Goal: Find specific page/section: Find specific page/section

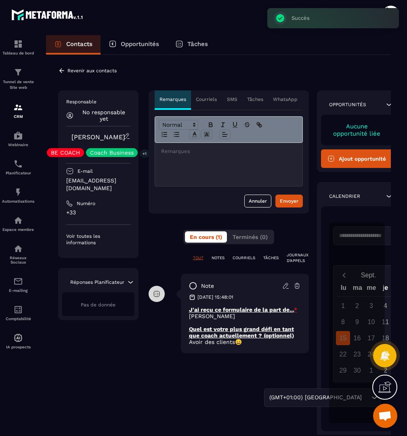
click at [88, 73] on p "Revenir aux contacts" at bounding box center [91, 71] width 49 height 6
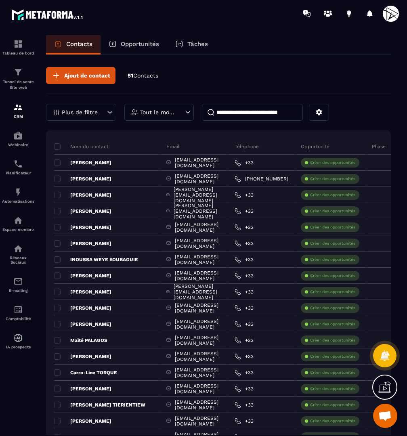
click at [272, 112] on input at bounding box center [252, 112] width 101 height 17
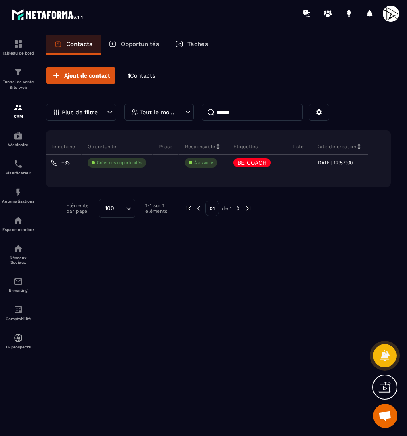
scroll to position [0, 180]
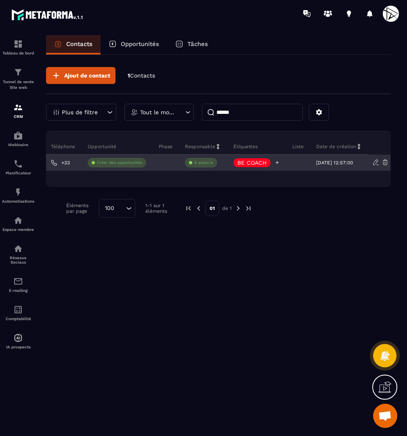
type input "******"
click at [257, 164] on p "BE COACH" at bounding box center [251, 163] width 29 height 6
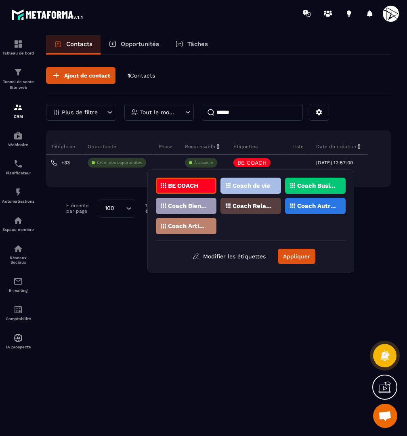
click at [308, 185] on p "Coach Business" at bounding box center [316, 186] width 39 height 6
click at [206, 208] on p "Coach Bien-être / Santé" at bounding box center [187, 206] width 39 height 6
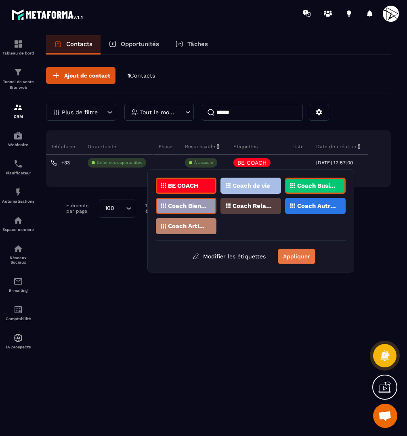
click at [301, 252] on button "Appliquer" at bounding box center [297, 256] width 38 height 15
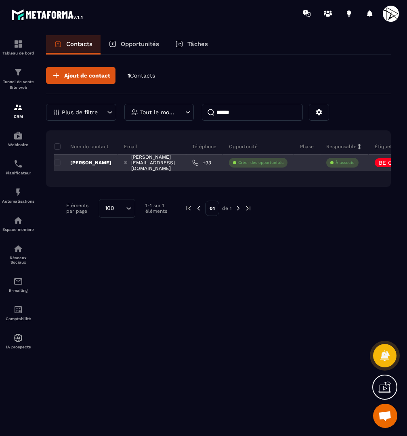
scroll to position [0, 0]
click at [99, 164] on p "[PERSON_NAME]" at bounding box center [82, 162] width 57 height 6
